Goal: Task Accomplishment & Management: Complete application form

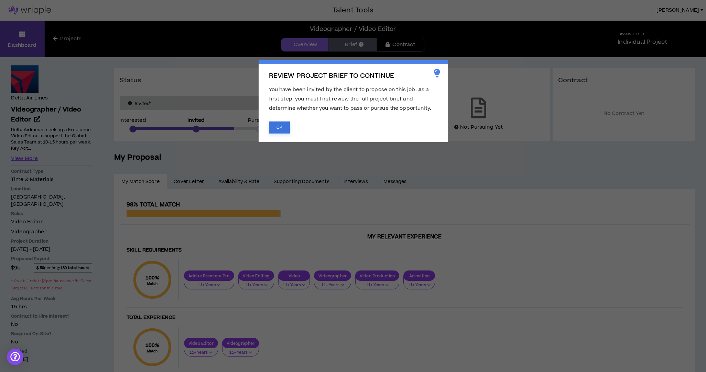
click at [283, 125] on button "OK" at bounding box center [279, 127] width 21 height 12
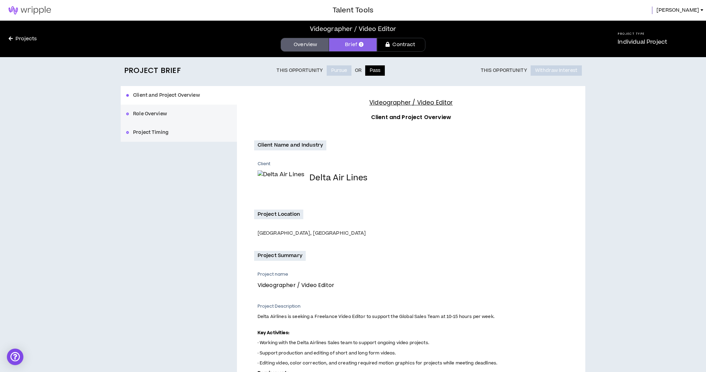
click at [377, 71] on button "Pass" at bounding box center [375, 70] width 20 height 10
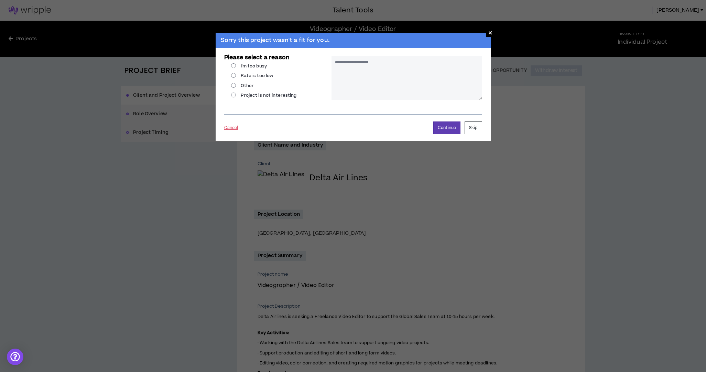
click at [232, 126] on button "Cancel" at bounding box center [231, 128] width 14 height 12
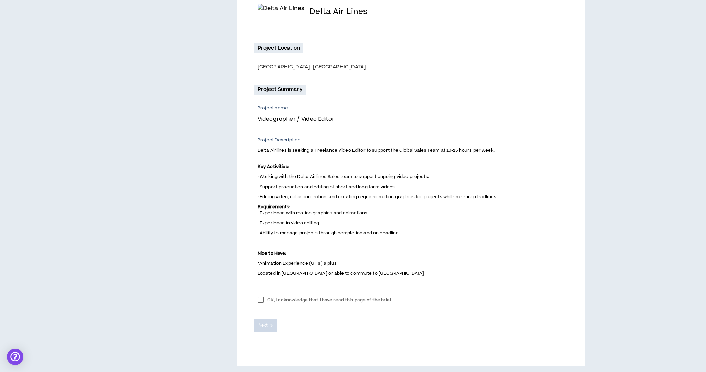
scroll to position [166, 0]
click at [258, 298] on label "OK, I acknowledge that I have read this page of the brief" at bounding box center [324, 300] width 141 height 10
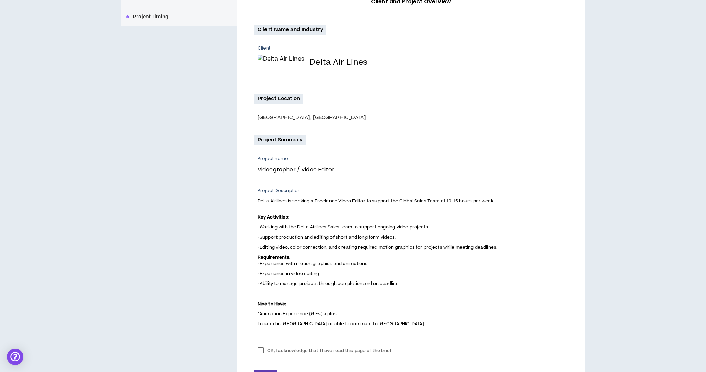
scroll to position [113, 0]
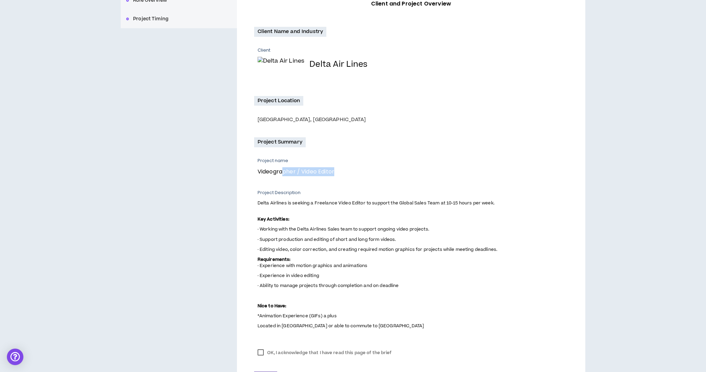
drag, startPoint x: 282, startPoint y: 170, endPoint x: 369, endPoint y: 173, distance: 87.7
click at [383, 170] on p "Videographer / Video Editor" at bounding box center [409, 171] width 305 height 9
drag, startPoint x: 295, startPoint y: 200, endPoint x: 565, endPoint y: 201, distance: 270.9
click at [561, 201] on p "Delta Airlines is seeking a Freelance Video Editor to support the Global Sales …" at bounding box center [412, 202] width 310 height 7
click at [571, 202] on div "Videographer / Video Editor Client and Project Overview Client Name and Industr…" at bounding box center [411, 195] width 348 height 445
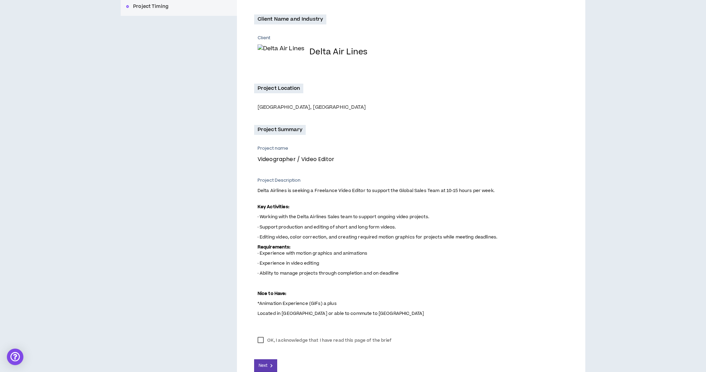
scroll to position [126, 0]
drag, startPoint x: 293, startPoint y: 213, endPoint x: 474, endPoint y: 213, distance: 181.5
click at [469, 213] on p "· Working with the Delta Airlines Sales team to support ongoing video projects." at bounding box center [412, 216] width 310 height 7
click at [482, 214] on p "· Working with the Delta Airlines Sales team to support ongoing video projects." at bounding box center [412, 216] width 310 height 7
drag, startPoint x: 296, startPoint y: 225, endPoint x: 465, endPoint y: 224, distance: 169.1
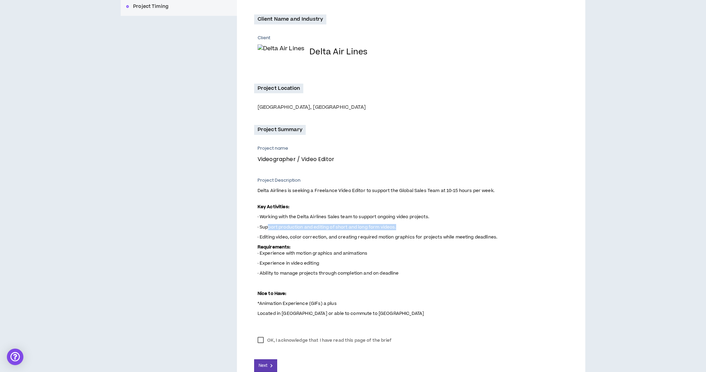
click at [455, 225] on p "· Support production and editing of short and long form videos." at bounding box center [412, 226] width 310 height 7
click at [465, 225] on p "· Support production and editing of short and long form videos." at bounding box center [412, 226] width 310 height 7
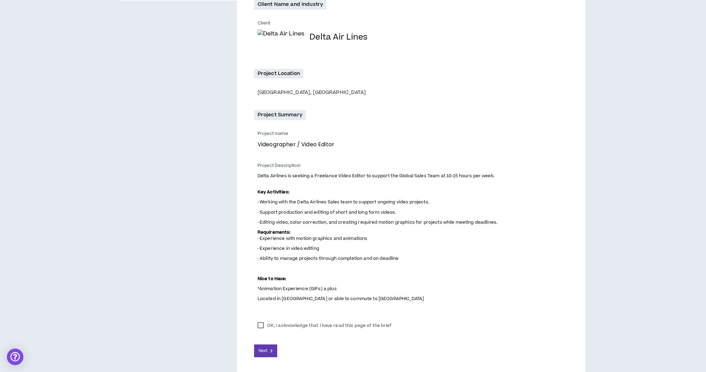
scroll to position [142, 0]
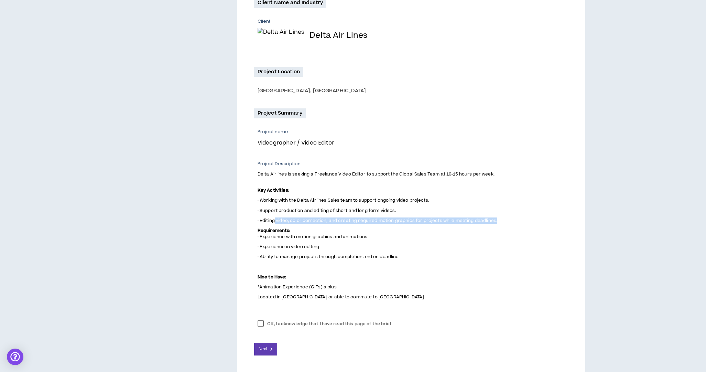
drag, startPoint x: 274, startPoint y: 218, endPoint x: 558, endPoint y: 218, distance: 283.6
click at [554, 218] on p "· Editing video, color correction, and creating required motion graphics for pr…" at bounding box center [412, 220] width 310 height 7
click at [558, 218] on p "· Editing video, color correction, and creating required motion graphics for pr…" at bounding box center [412, 220] width 310 height 7
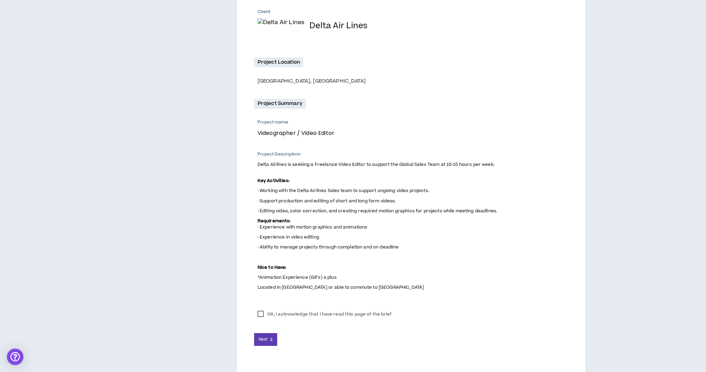
scroll to position [152, 0]
drag, startPoint x: 277, startPoint y: 226, endPoint x: 439, endPoint y: 225, distance: 161.9
click at [423, 225] on p "Requirements: · Experience with motion graphics and animations" at bounding box center [412, 223] width 310 height 13
click at [442, 225] on p "Requirements: · Experience with motion graphics and animations" at bounding box center [412, 223] width 310 height 13
drag, startPoint x: 274, startPoint y: 235, endPoint x: 358, endPoint y: 235, distance: 84.2
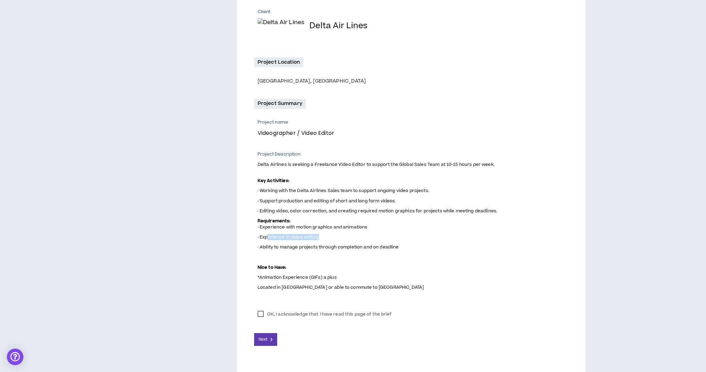
click at [358, 235] on p "· Experience in video editing" at bounding box center [412, 236] width 310 height 7
click at [395, 236] on p "· Experience in video editing" at bounding box center [412, 236] width 310 height 7
drag, startPoint x: 319, startPoint y: 245, endPoint x: 487, endPoint y: 246, distance: 167.7
click at [468, 245] on p "· Ability to manage projects through completion and on deadline" at bounding box center [412, 246] width 310 height 7
click at [487, 246] on p "· Ability to manage projects through completion and on deadline" at bounding box center [412, 246] width 310 height 7
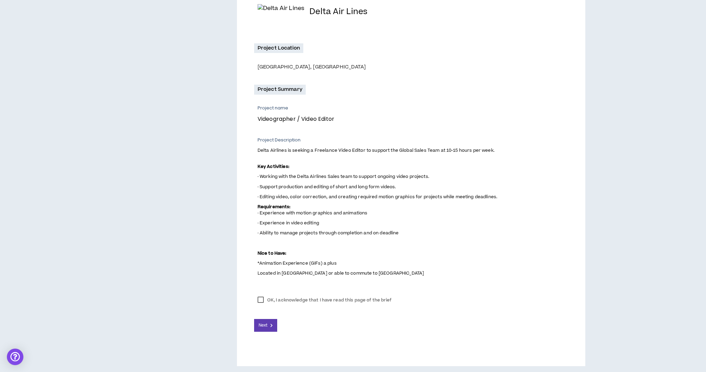
scroll to position [166, 0]
drag, startPoint x: 315, startPoint y: 262, endPoint x: 415, endPoint y: 261, distance: 99.7
click at [410, 261] on p "*Animation Experience (GIFs) a plus" at bounding box center [412, 263] width 310 height 7
click at [420, 260] on p "*Animation Experience (GIFs) a plus" at bounding box center [412, 263] width 310 height 7
drag, startPoint x: 262, startPoint y: 271, endPoint x: 457, endPoint y: 271, distance: 195.2
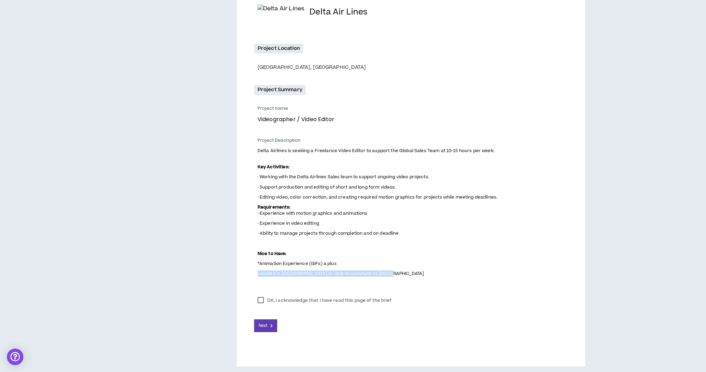
click at [457, 271] on p "Located in [GEOGRAPHIC_DATA] or able to commute to [GEOGRAPHIC_DATA]" at bounding box center [412, 272] width 310 height 7
click at [473, 269] on p "Located in [GEOGRAPHIC_DATA] or able to commute to [GEOGRAPHIC_DATA]" at bounding box center [412, 272] width 310 height 7
click at [270, 323] on button "Next" at bounding box center [265, 325] width 23 height 13
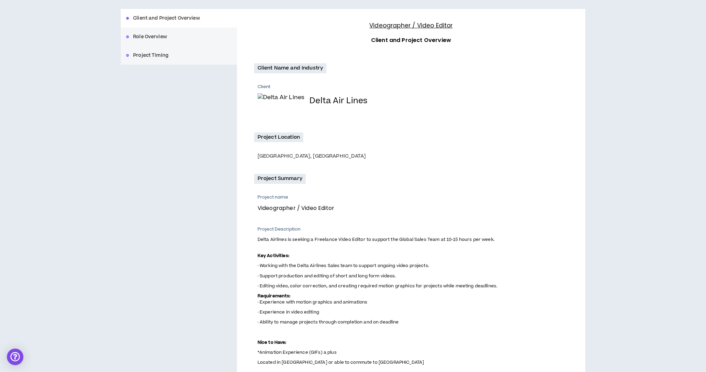
scroll to position [8, 0]
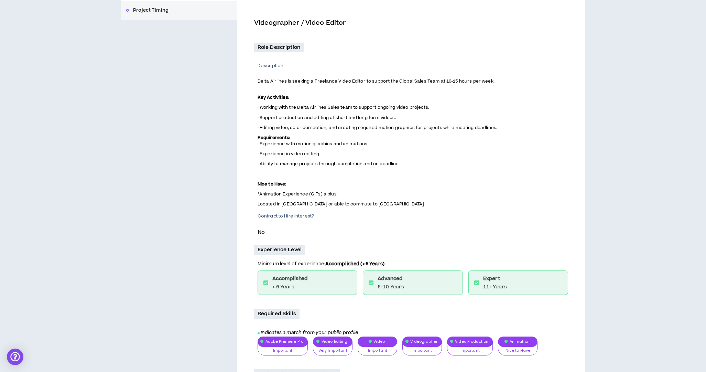
scroll to position [124, 0]
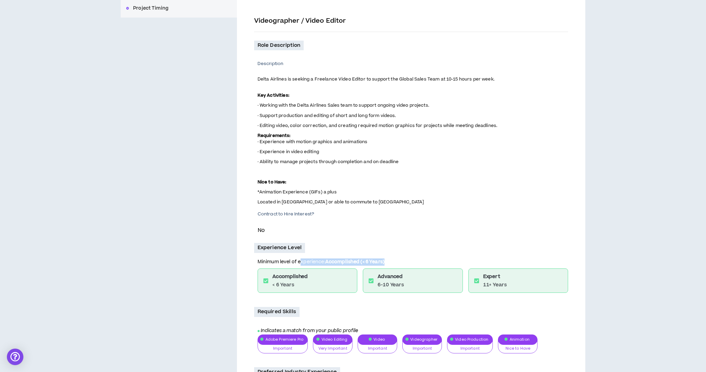
drag, startPoint x: 319, startPoint y: 259, endPoint x: 451, endPoint y: 257, distance: 132.4
click at [450, 258] on p "Minimum level of experience: Accomplished (< 6 Years)" at bounding box center [412, 263] width 310 height 10
click at [457, 258] on p "Minimum level of experience: Accomplished (< 6 Years)" at bounding box center [412, 263] width 310 height 10
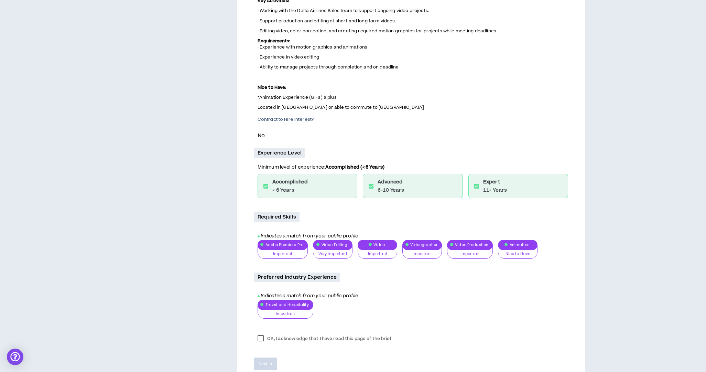
scroll to position [222, 0]
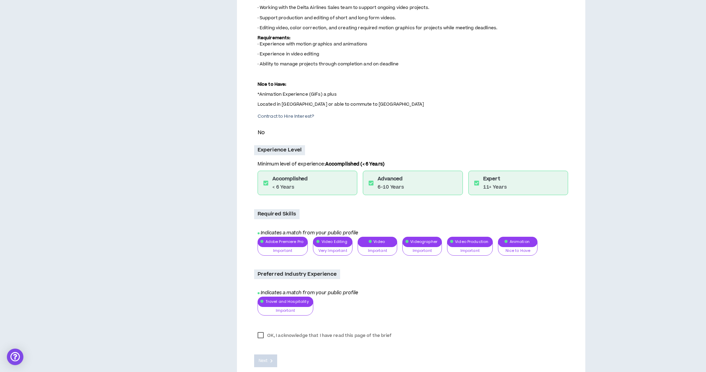
drag, startPoint x: 261, startPoint y: 331, endPoint x: 272, endPoint y: 333, distance: 11.1
click at [261, 331] on label "OK, I acknowledge that I have read this page of the brief" at bounding box center [324, 335] width 141 height 10
click at [262, 359] on span "Next" at bounding box center [262, 360] width 9 height 7
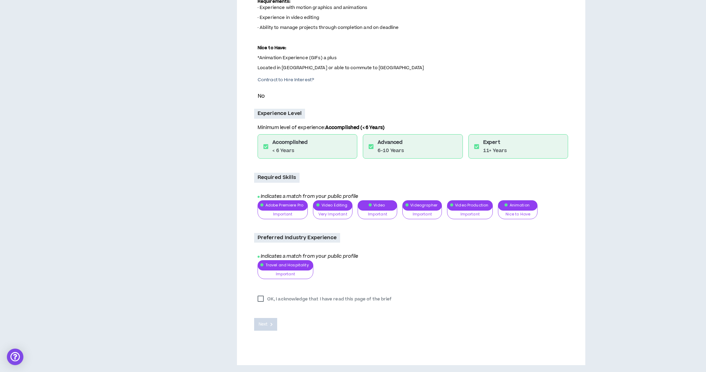
scroll to position [0, 0]
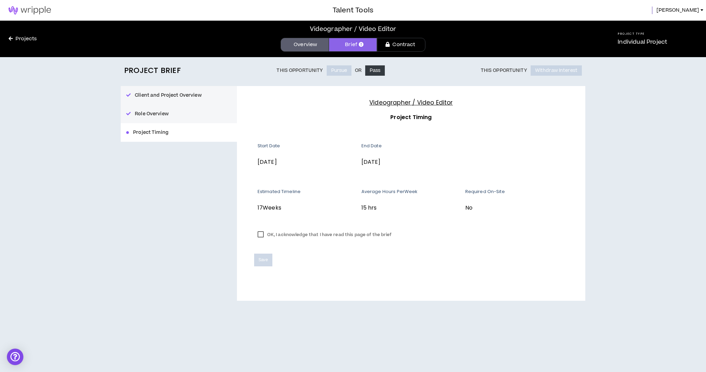
click at [260, 233] on label "OK, I acknowledge that I have read this page of the brief" at bounding box center [324, 234] width 141 height 10
click at [262, 257] on span "Save" at bounding box center [262, 259] width 9 height 7
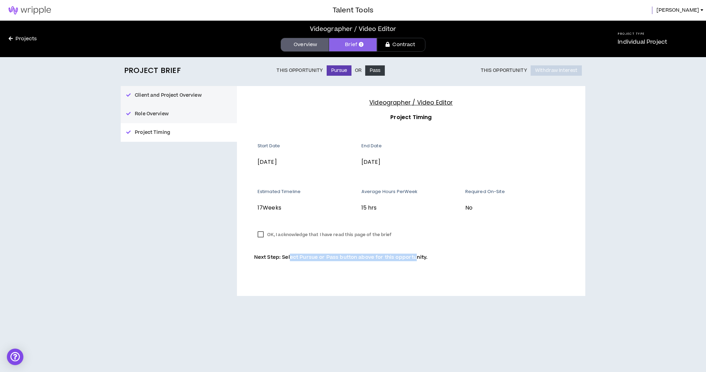
drag, startPoint x: 345, startPoint y: 257, endPoint x: 421, endPoint y: 260, distance: 76.0
click at [421, 260] on p "Next Step: Select Pursue or Pass button above for this opportunity." at bounding box center [411, 257] width 314 height 8
click at [337, 71] on button "Pursue" at bounding box center [339, 70] width 25 height 10
click at [657, 140] on div "Project Brief This Opportunity Pursue Or Pass This Opportunity Withdraw Interes…" at bounding box center [353, 214] width 706 height 315
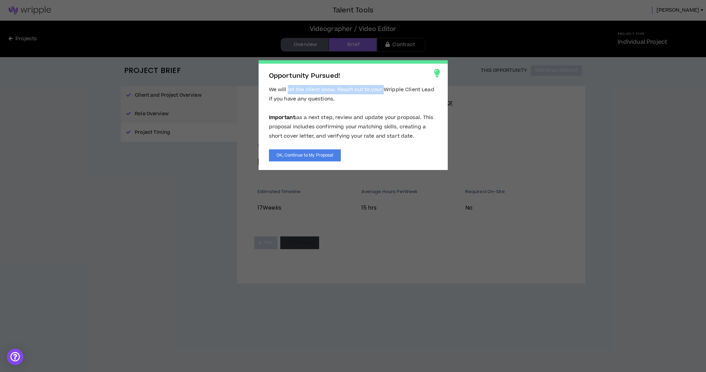
drag, startPoint x: 294, startPoint y: 89, endPoint x: 389, endPoint y: 88, distance: 95.6
click at [384, 89] on span "We will let the client know. Reach out to your Wripple Client Lead if you have …" at bounding box center [351, 113] width 165 height 54
drag, startPoint x: 304, startPoint y: 116, endPoint x: 399, endPoint y: 114, distance: 95.6
click at [397, 114] on span "We will let the client know. Reach out to your Wripple Client Lead if you have …" at bounding box center [351, 113] width 165 height 54
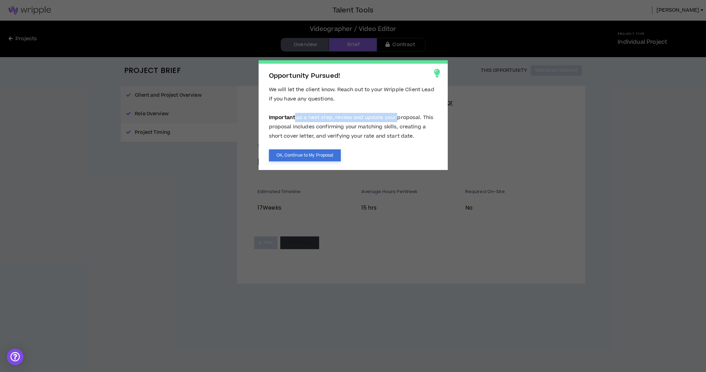
click at [316, 155] on button "OK, Continue to My Proposal" at bounding box center [305, 155] width 72 height 12
